Goal: Information Seeking & Learning: Check status

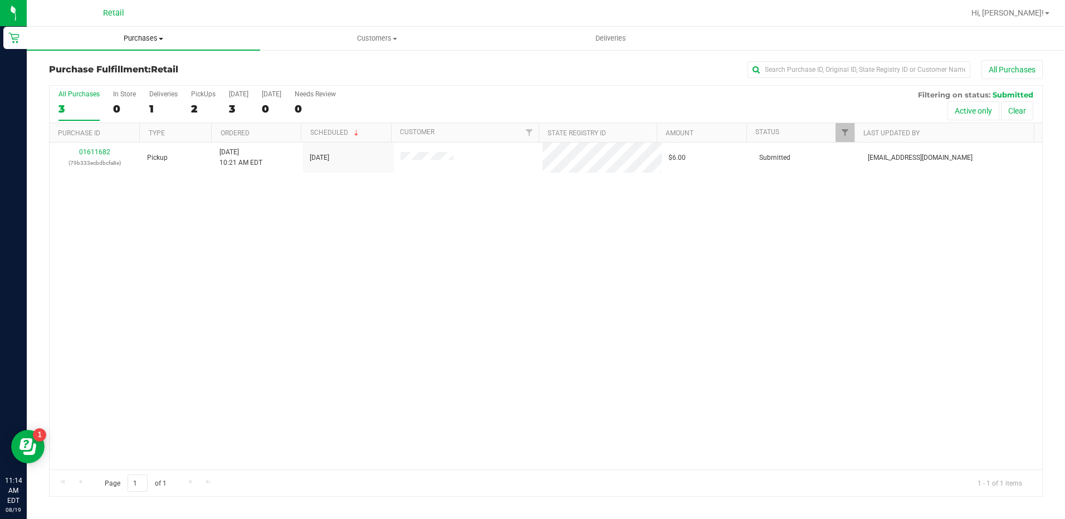
click at [138, 38] on span "Purchases" at bounding box center [143, 38] width 233 height 10
click at [139, 90] on li "All purchases" at bounding box center [143, 93] width 233 height 13
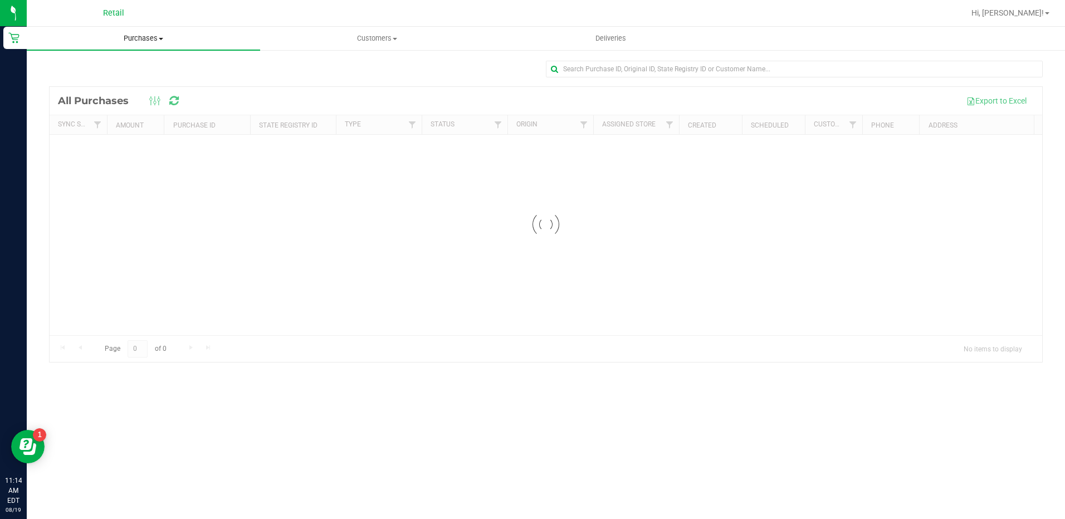
click at [137, 40] on span "Purchases" at bounding box center [143, 38] width 233 height 10
click at [132, 62] on span "Summary of purchases" at bounding box center [84, 66] width 114 height 9
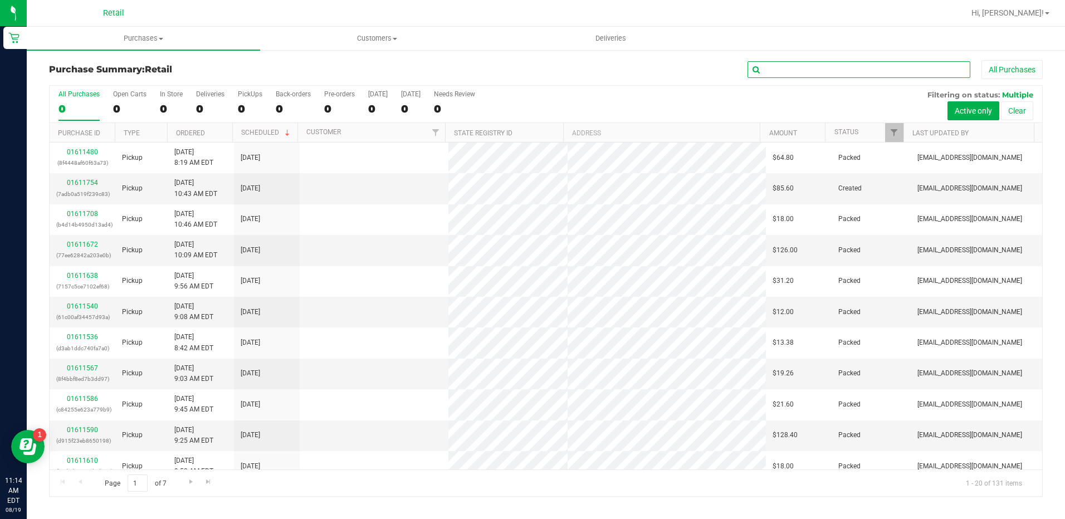
click at [808, 67] on input "text" at bounding box center [859, 69] width 223 height 17
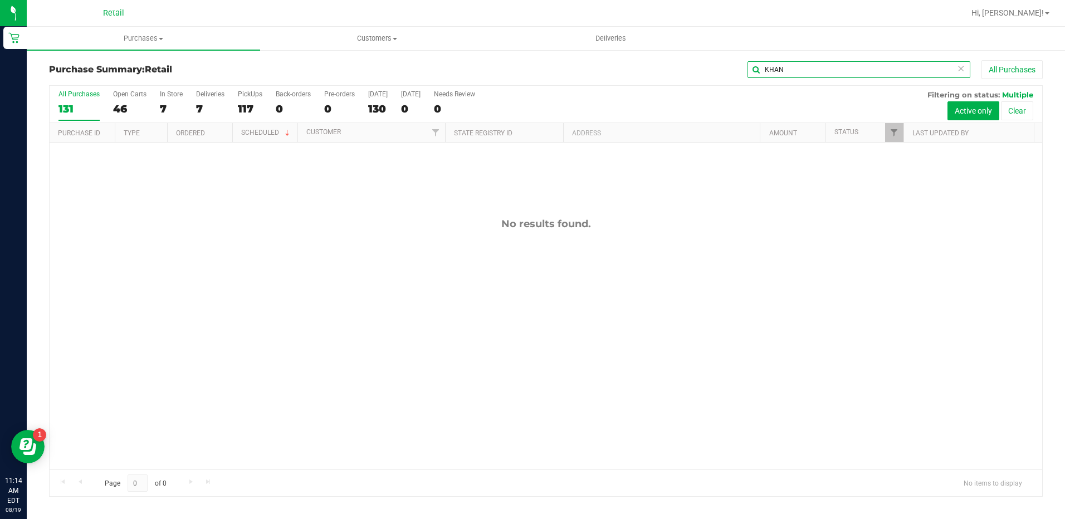
type input "KHAN"
